Goal: Find specific page/section: Find specific page/section

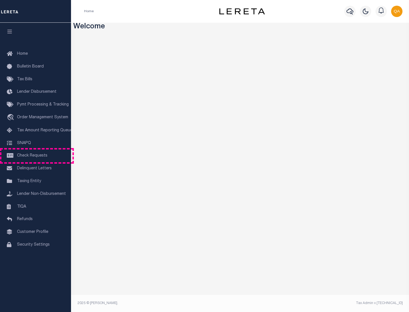
click at [36, 156] on span "Check Requests" at bounding box center [32, 156] width 30 height 4
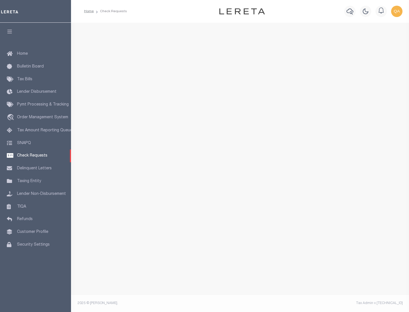
select select "50"
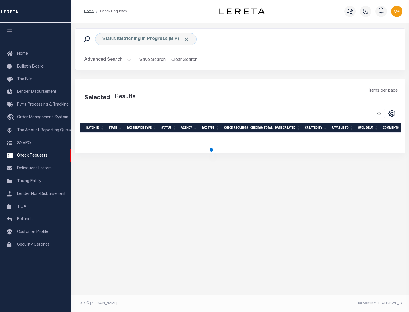
select select "50"
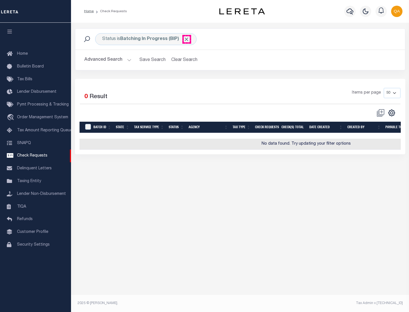
click at [187, 39] on span "Click to Remove" at bounding box center [186, 39] width 6 height 6
